Goal: Check status: Check status

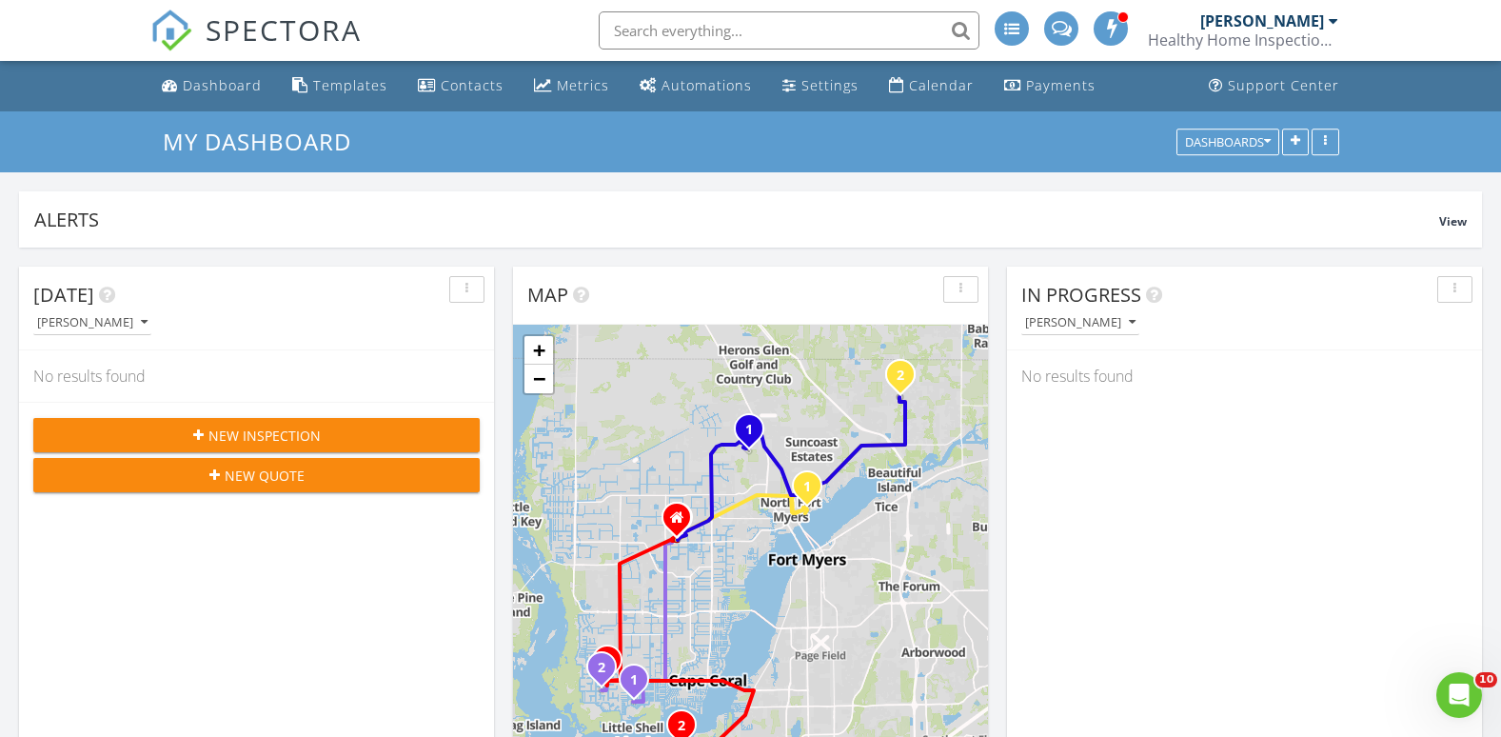
scroll to position [1762, 1531]
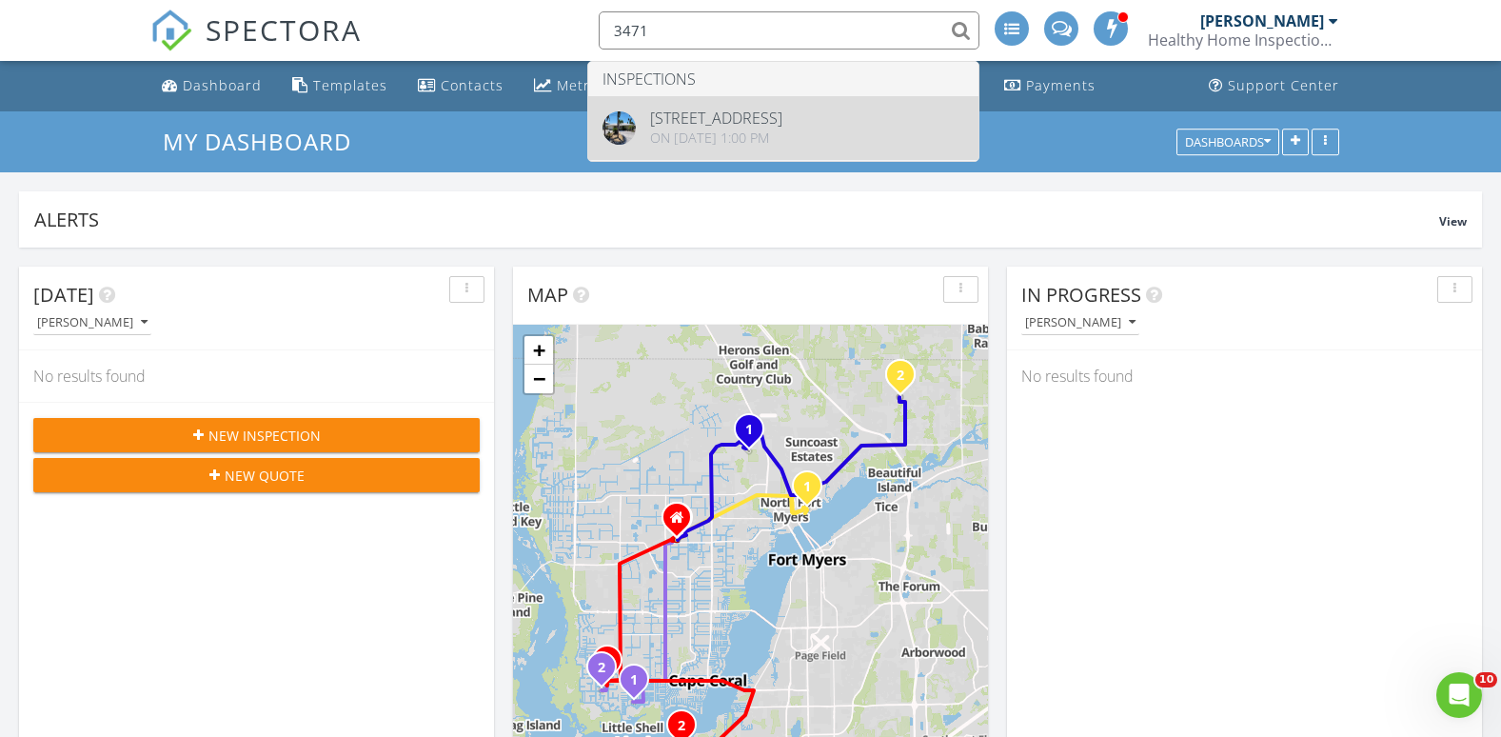
type input "3471"
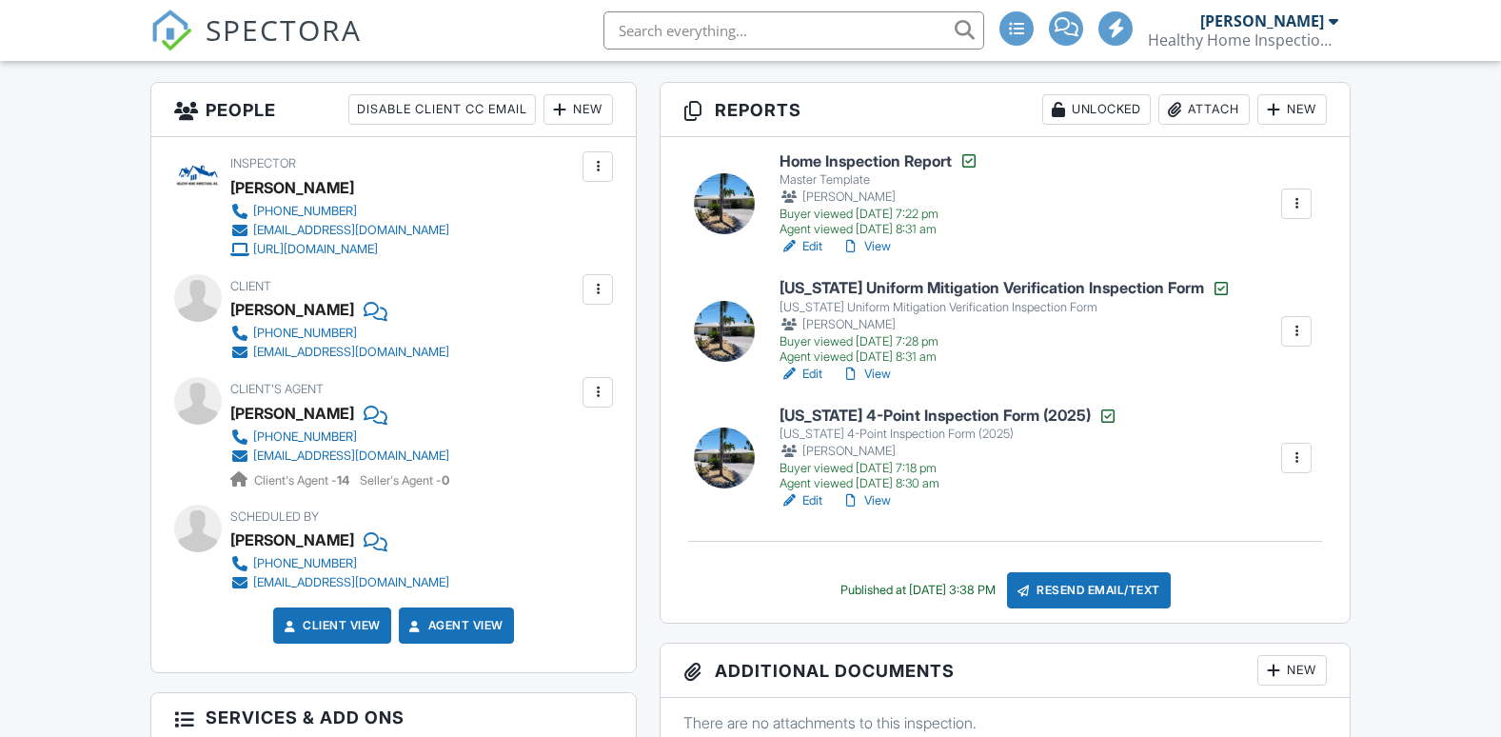
click at [871, 497] on link "View" at bounding box center [865, 500] width 49 height 19
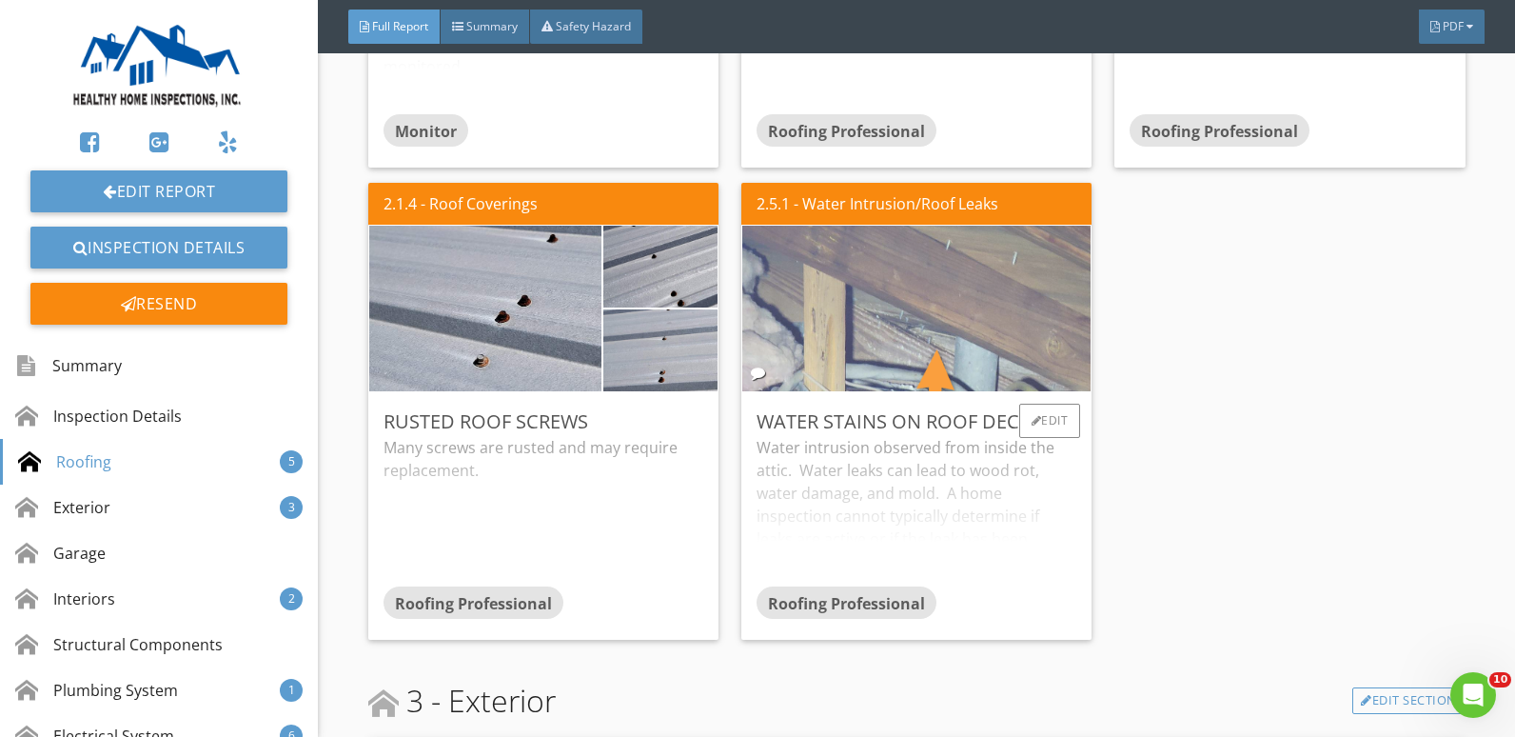
click at [927, 344] on img at bounding box center [917, 309] width 552 height 414
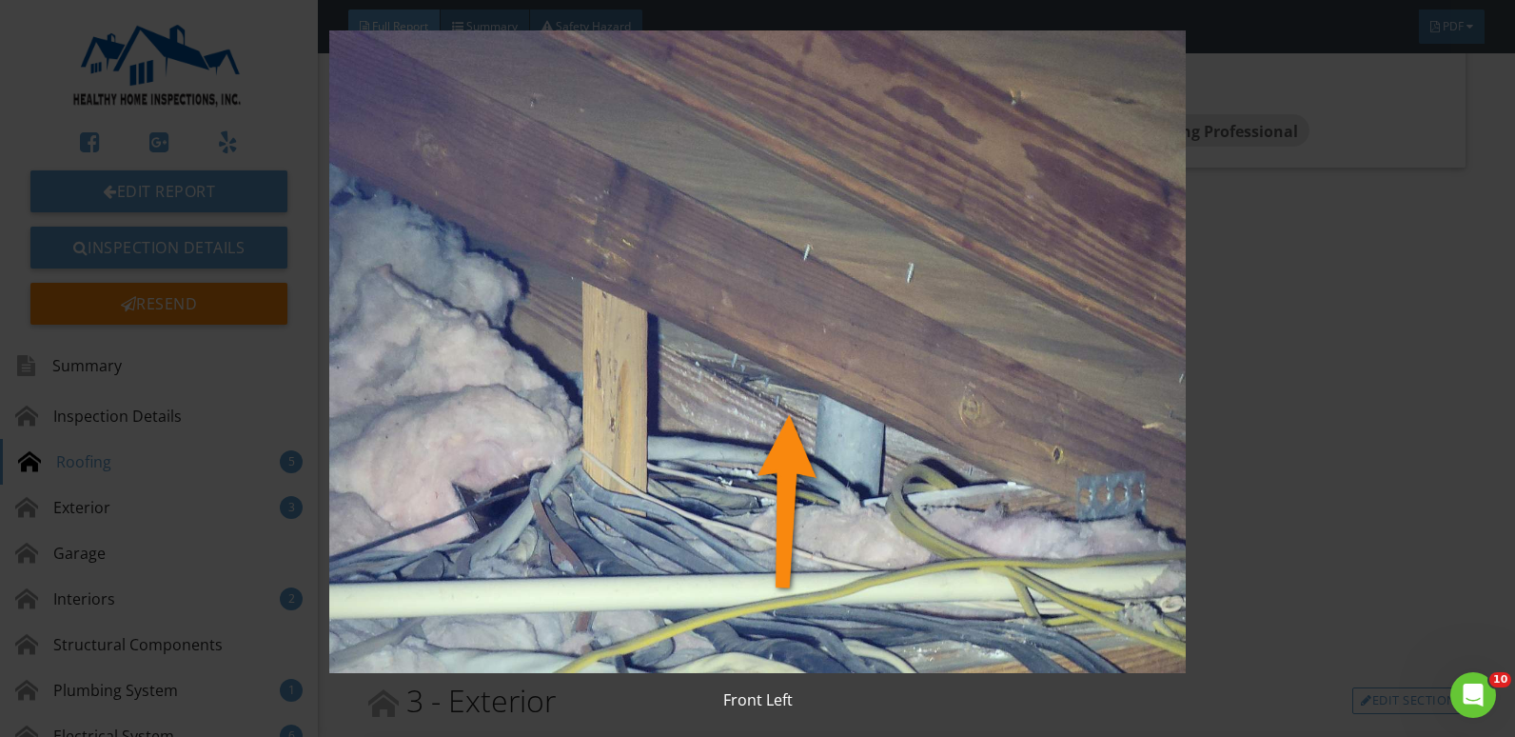
click at [1223, 394] on img at bounding box center [758, 351] width 1382 height 642
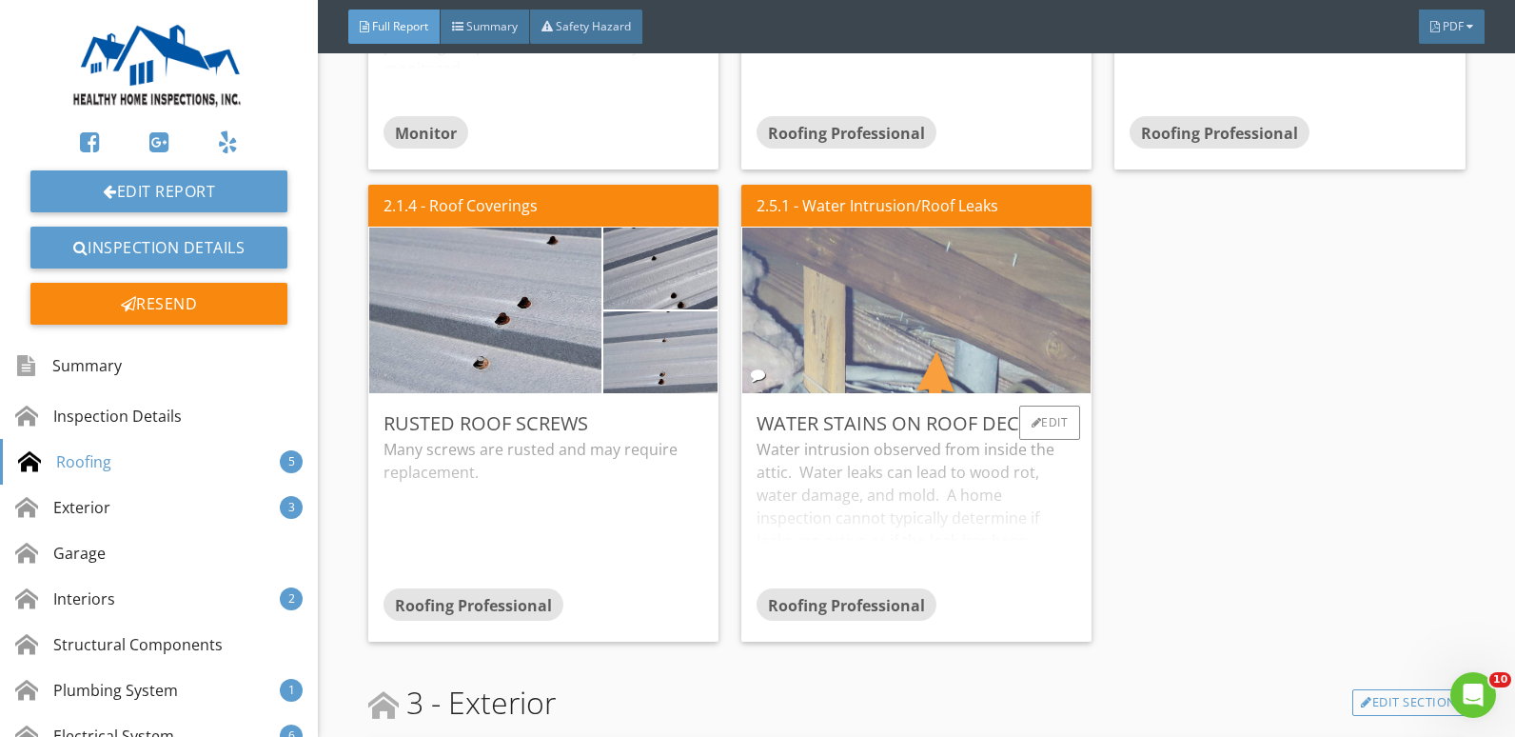
scroll to position [1999, 0]
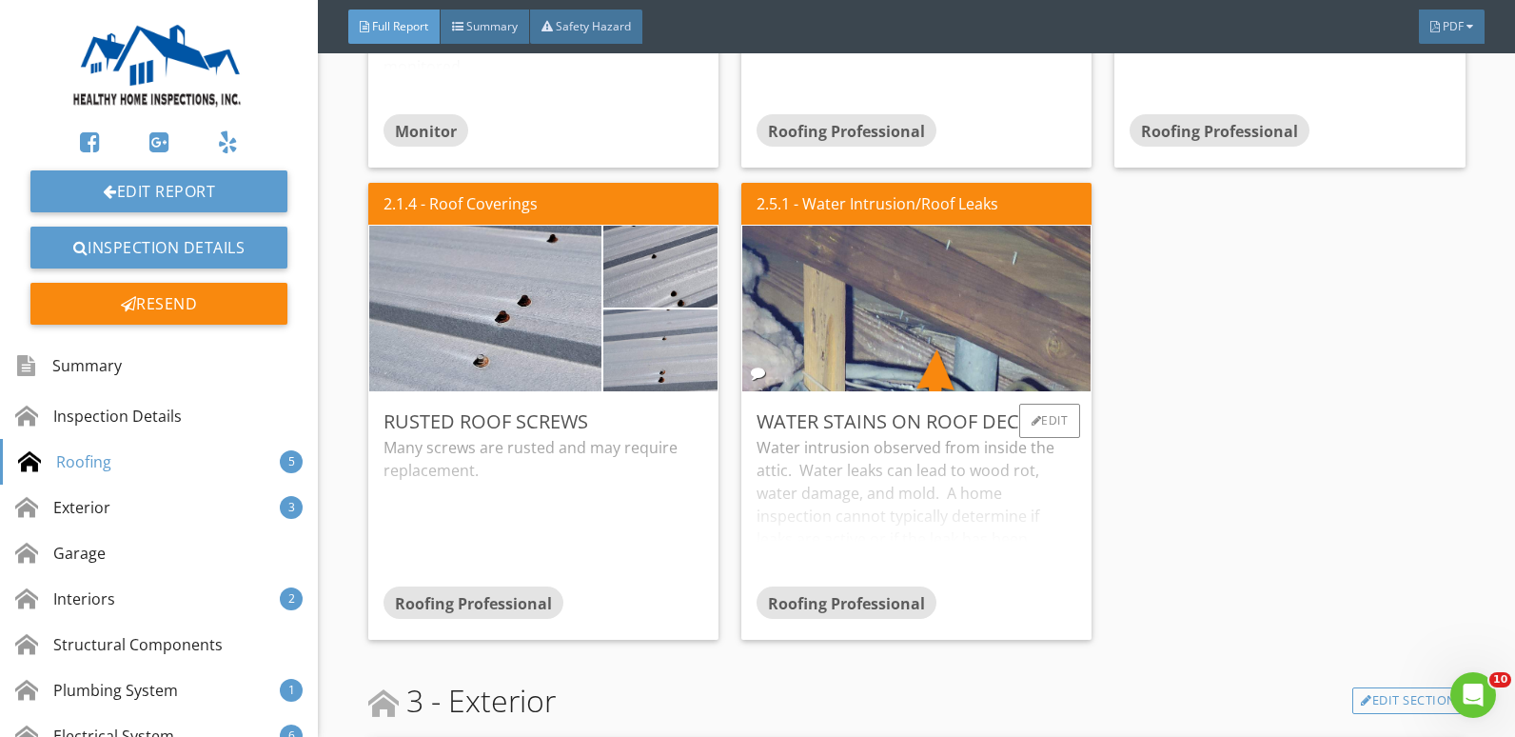
click at [901, 504] on div "Water intrusion observed from inside the attic. Water leaks can lead to wood ro…" at bounding box center [917, 511] width 320 height 150
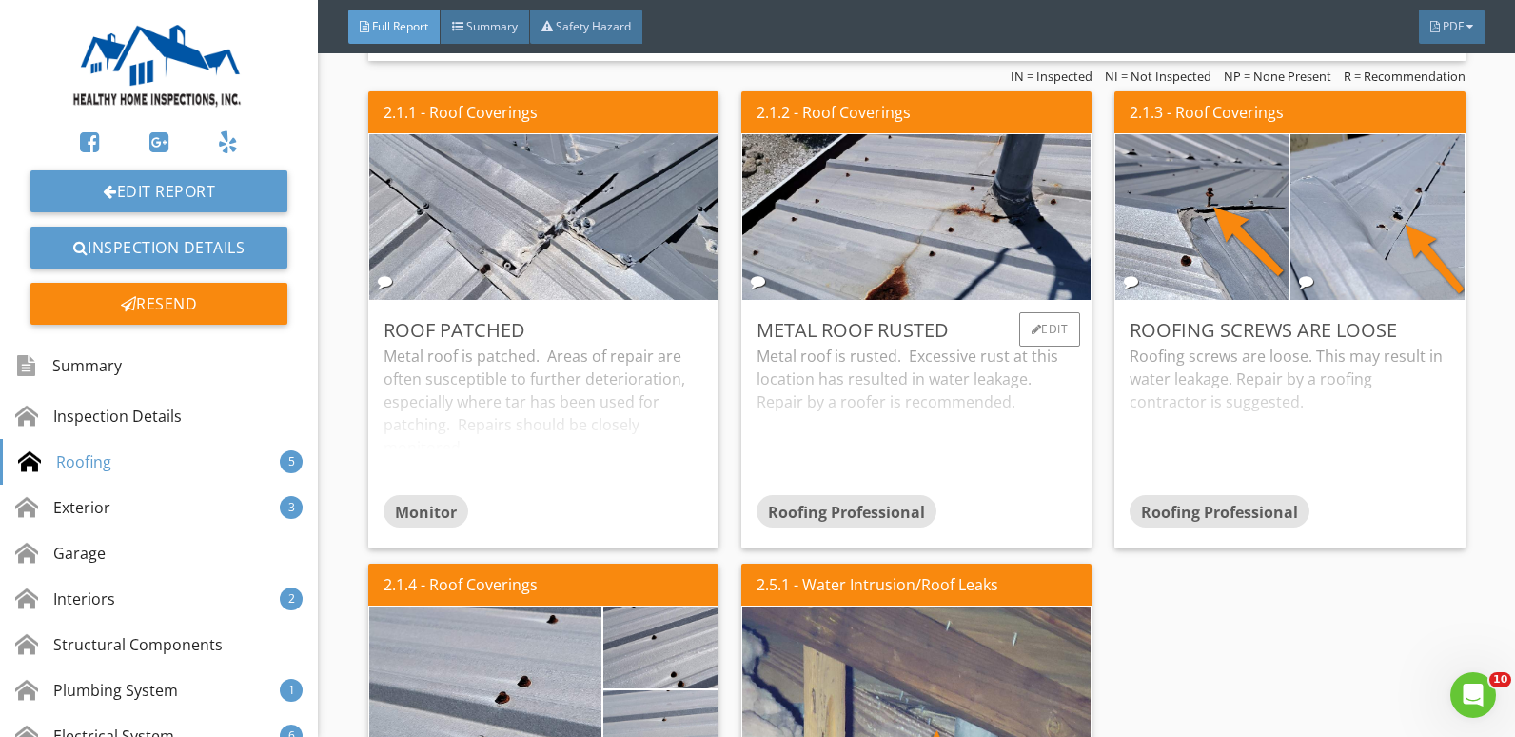
scroll to position [1428, 0]
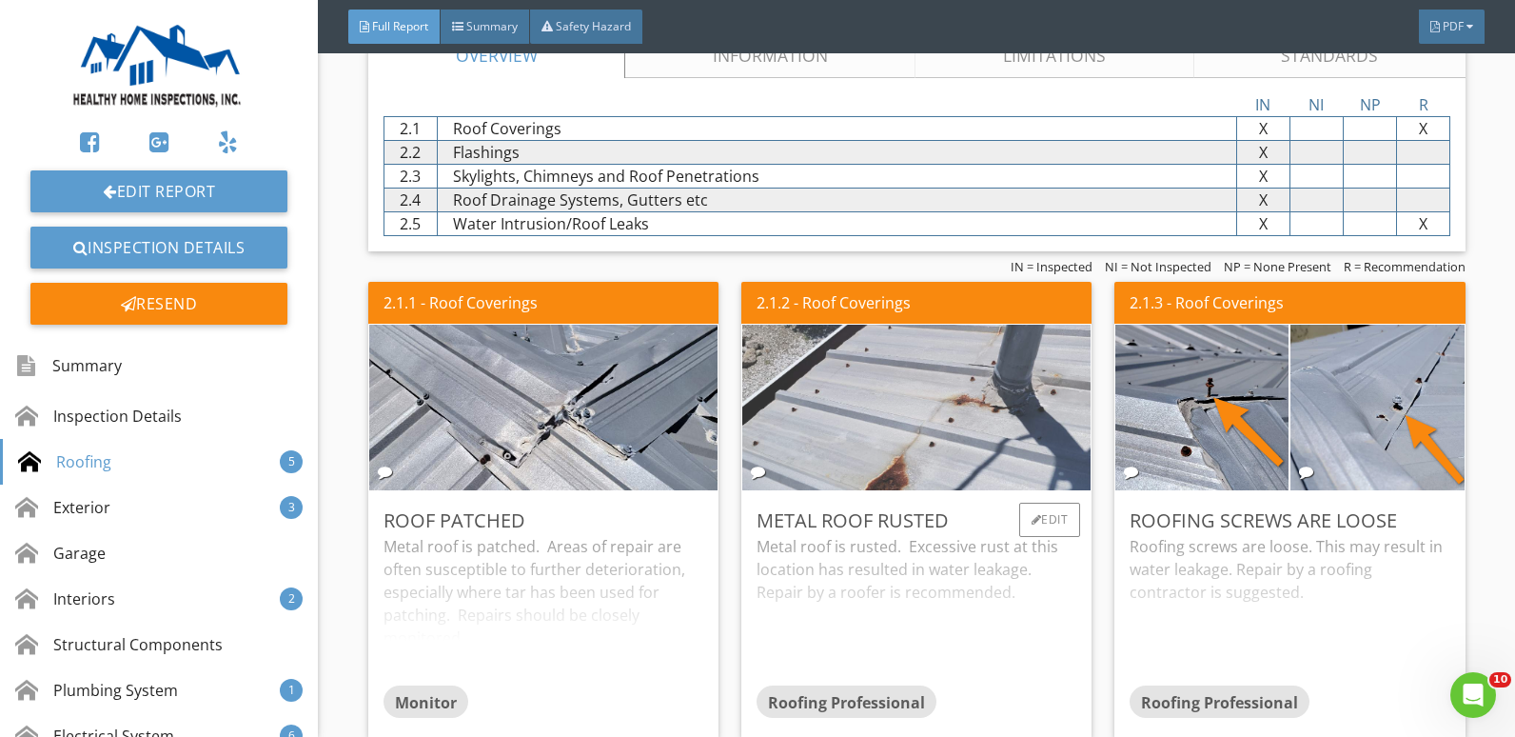
click at [962, 433] on img at bounding box center [917, 408] width 552 height 414
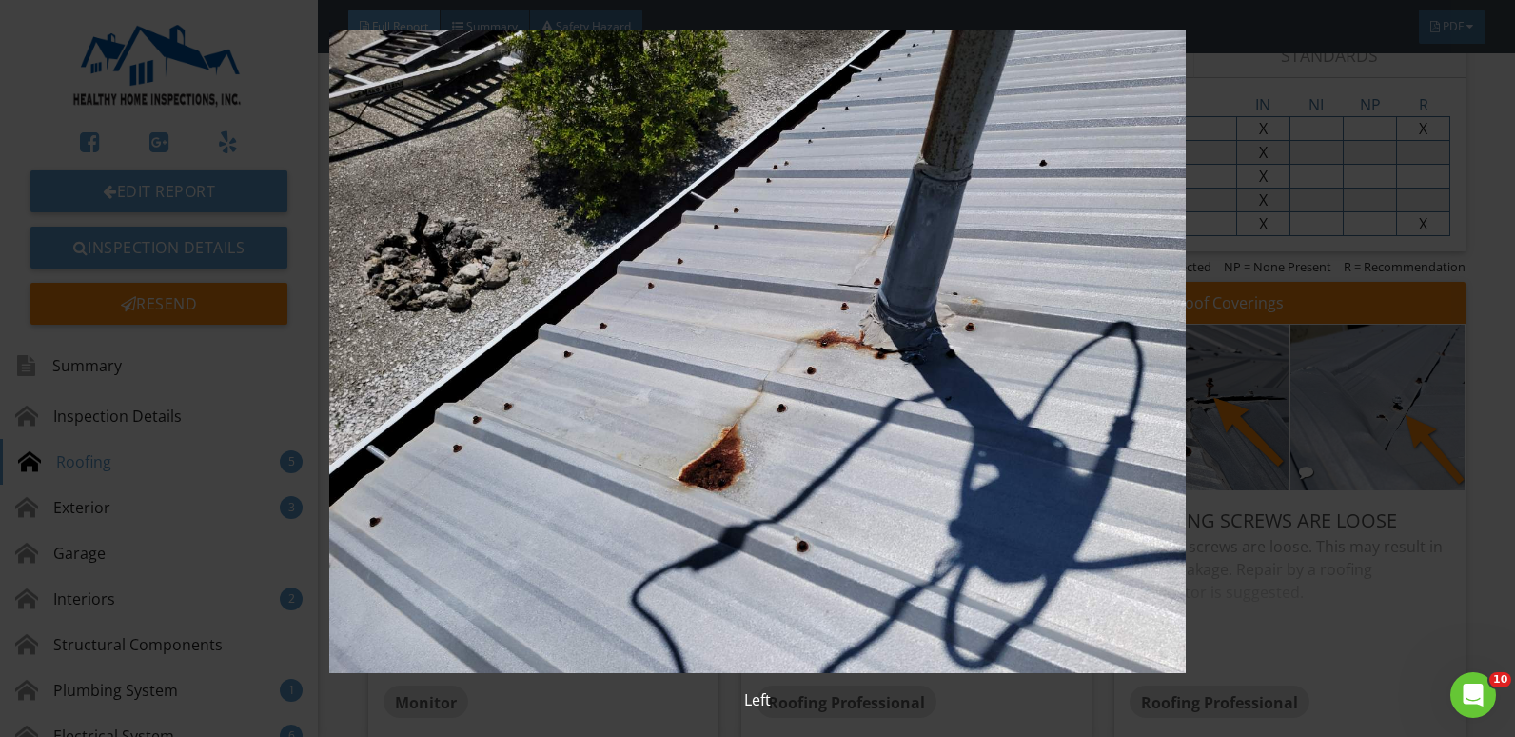
click at [1235, 447] on img at bounding box center [758, 351] width 1382 height 642
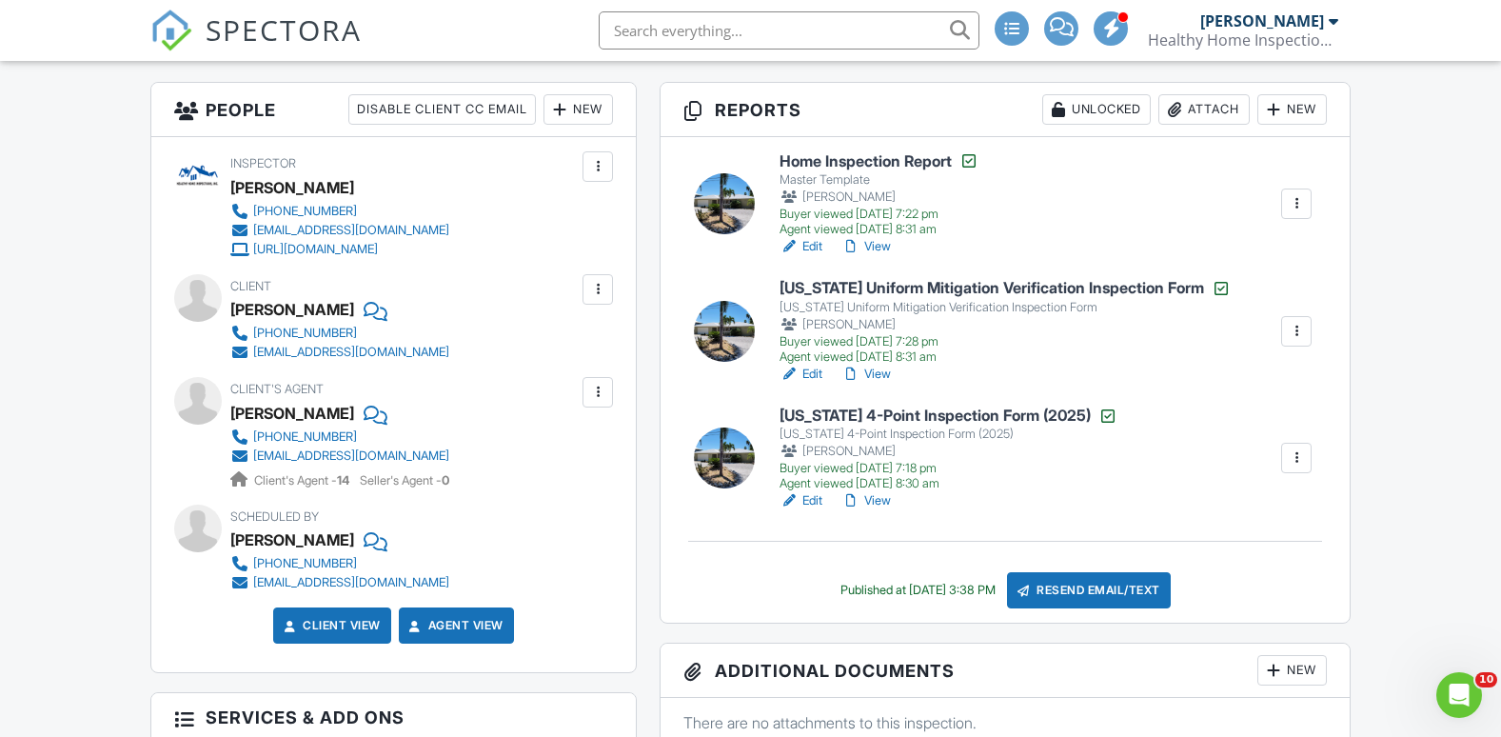
click at [883, 501] on link "View" at bounding box center [865, 500] width 49 height 19
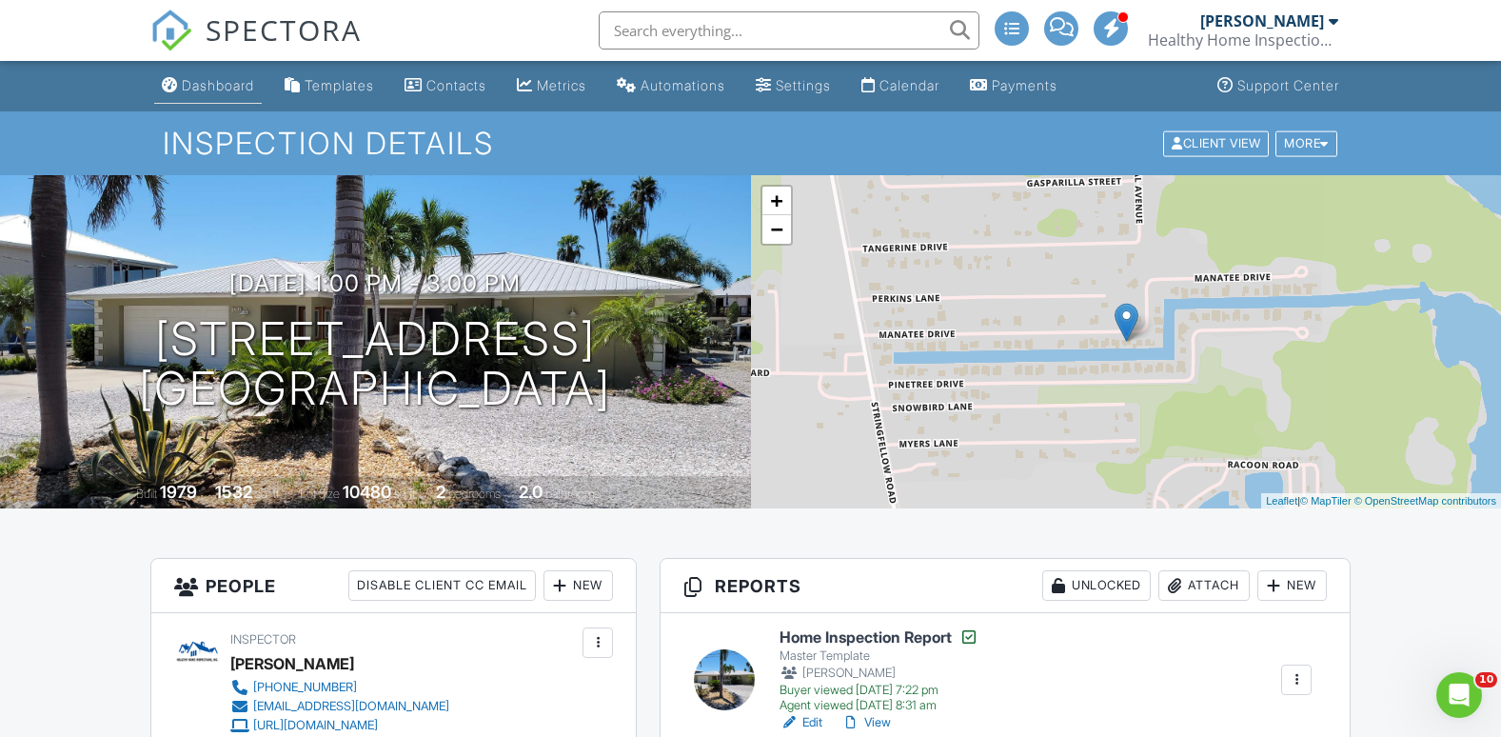
click at [238, 87] on div "Dashboard" at bounding box center [218, 85] width 72 height 16
